Goal: Check status

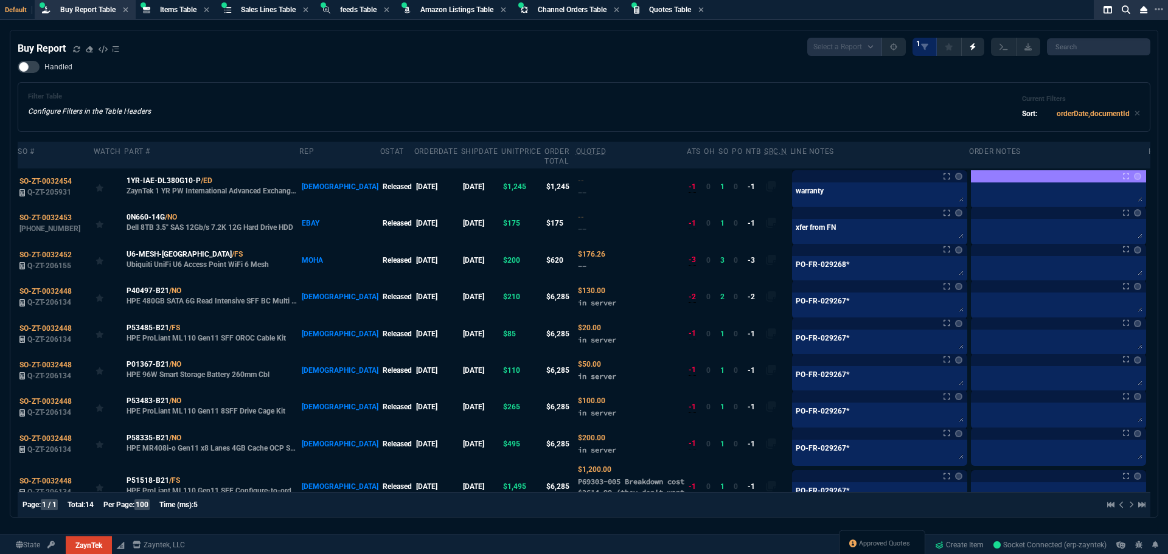
select select "8: NEPT"
click at [408, 111] on div "Filter Table Configure Filters in the Table Headers Current Filters Sort: order…" at bounding box center [584, 107] width 1112 height 29
click at [78, 48] on icon at bounding box center [76, 49] width 7 height 7
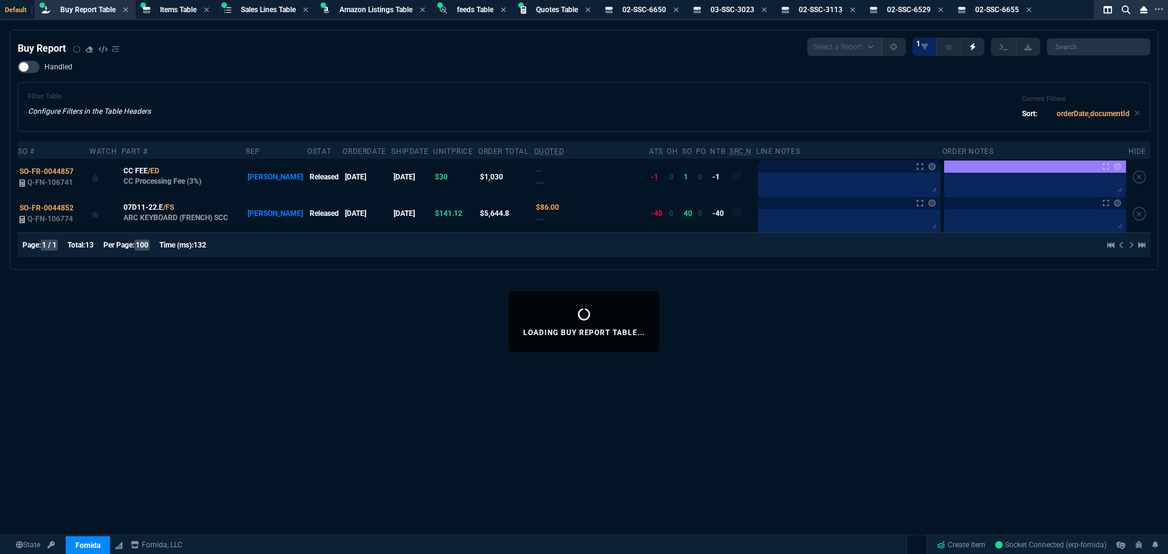
select select "8: NEPT"
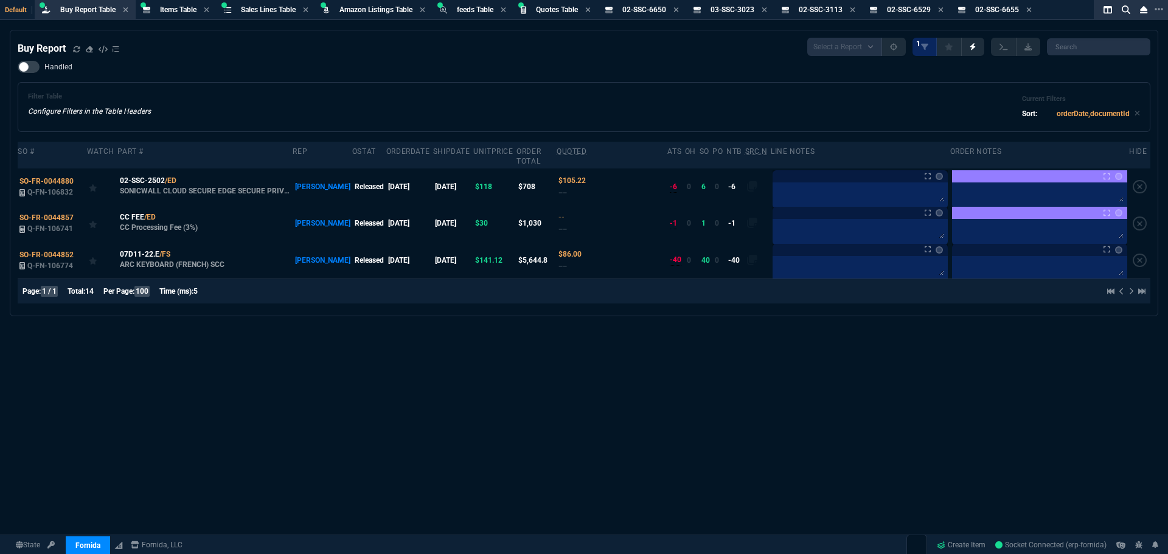
click at [244, 124] on div "Filter Table Configure Filters in the Table Headers Current Filters Sort: order…" at bounding box center [584, 107] width 1133 height 50
click at [185, 177] on icon at bounding box center [184, 180] width 7 height 7
click at [56, 177] on span "SO-FR-0044880" at bounding box center [46, 181] width 54 height 9
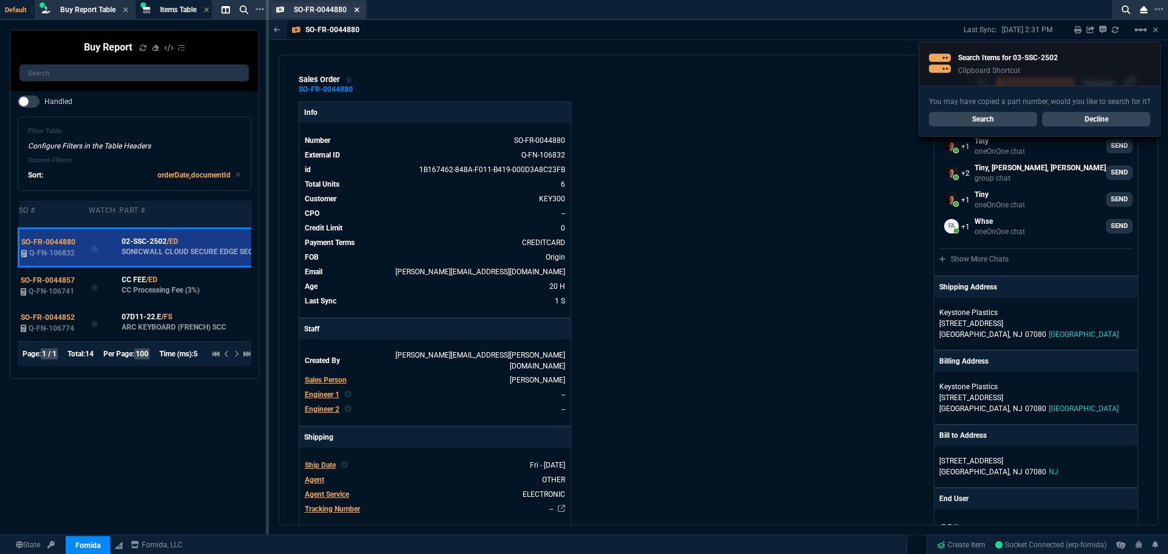
click at [356, 11] on icon at bounding box center [356, 9] width 5 height 7
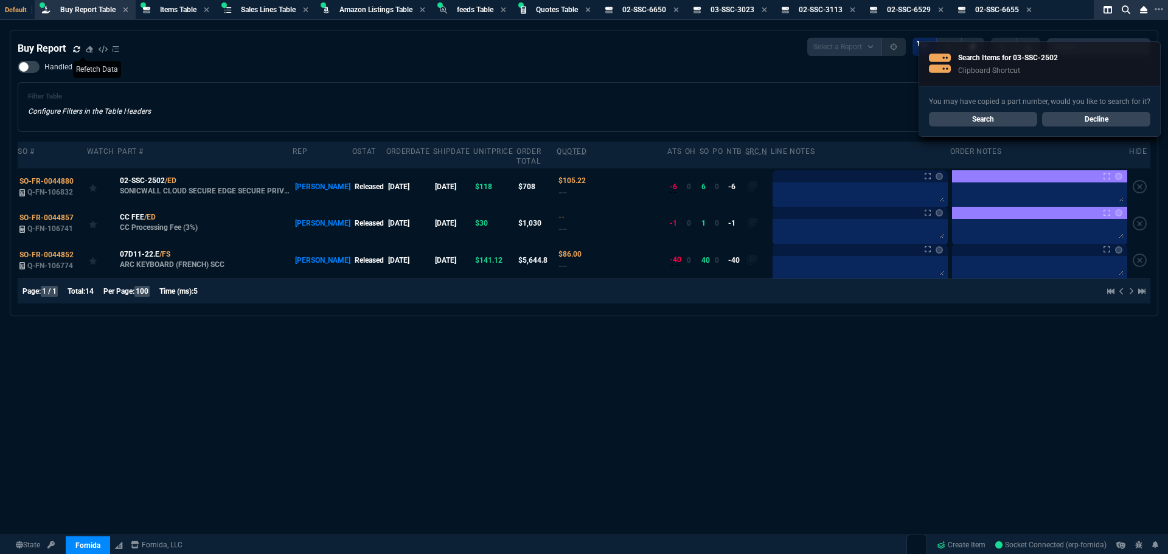
click at [75, 49] on icon at bounding box center [76, 49] width 7 height 7
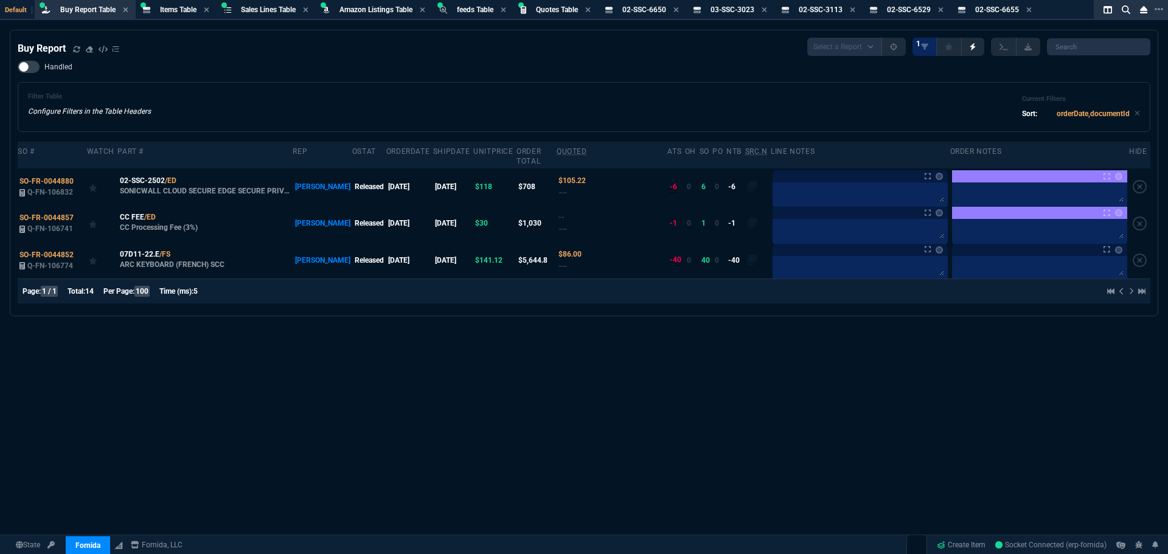
click at [694, 473] on div "Buy Report Select a Report Not Purchased 1 Handled Filter Table Configure Filte…" at bounding box center [584, 322] width 1168 height 584
click at [813, 100] on div "Filter Table Configure Filters in the Table Headers Current Filters Sort: order…" at bounding box center [584, 107] width 1112 height 29
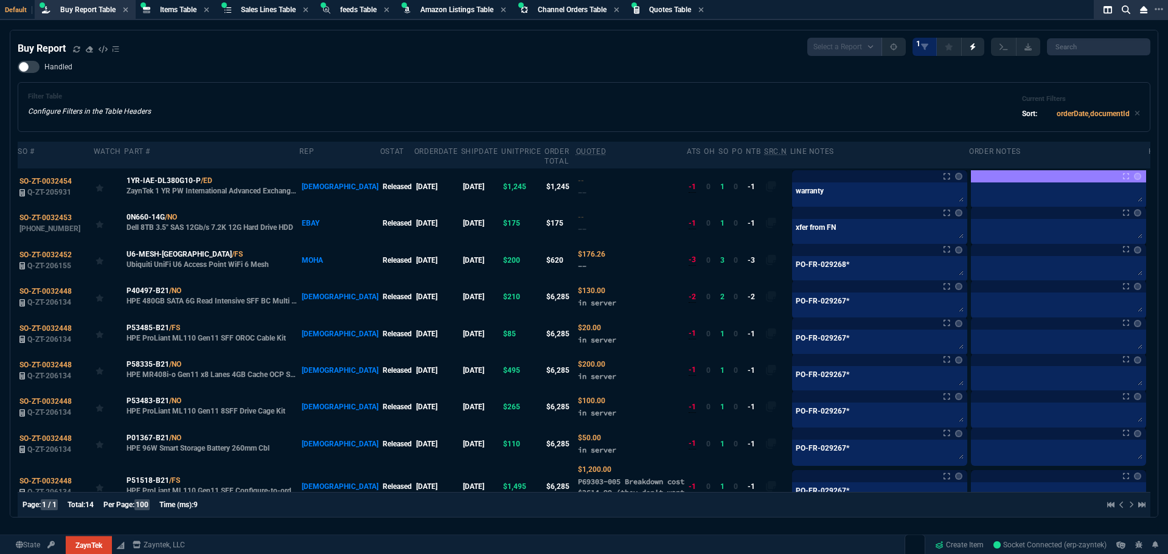
select select "8: NEPT"
click at [77, 53] on icon at bounding box center [76, 49] width 7 height 7
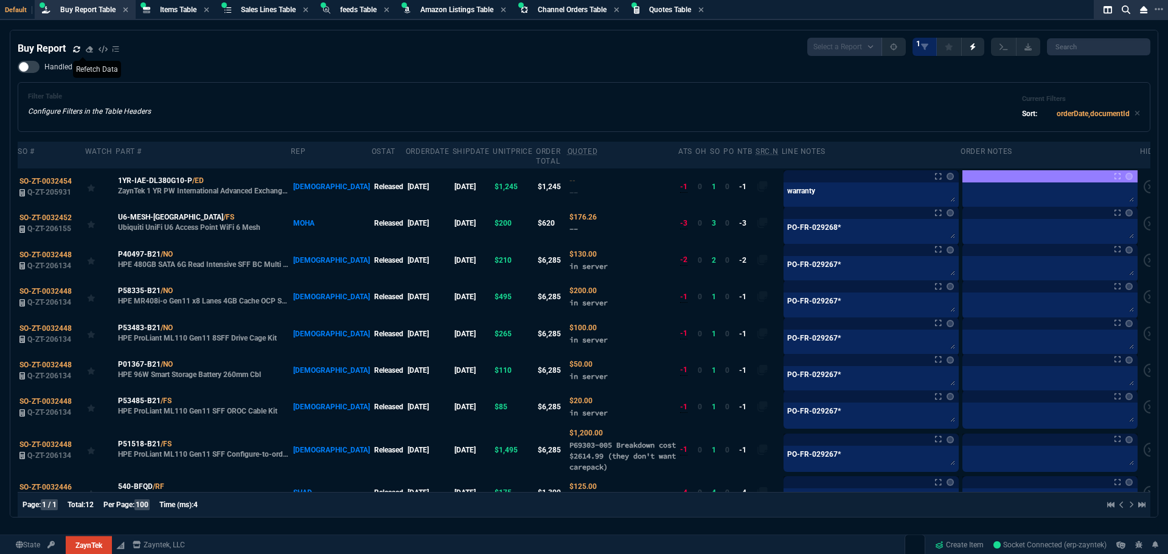
click at [710, 97] on div "Filter Table Configure Filters in the Table Headers Current Filters Sort: order…" at bounding box center [584, 107] width 1112 height 29
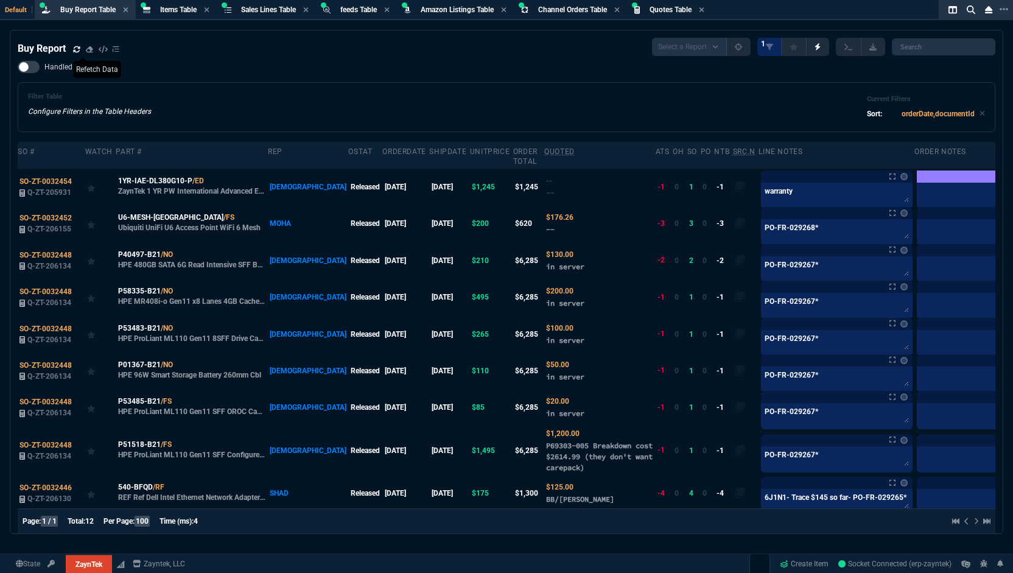
click at [77, 50] on icon at bounding box center [76, 49] width 7 height 7
